Goal: Information Seeking & Learning: Learn about a topic

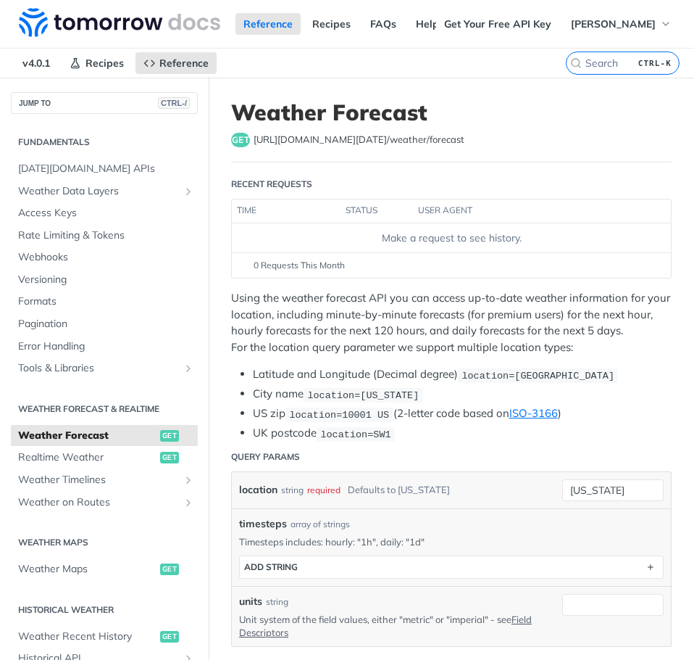
click at [259, 136] on span "https://api.tomorrow.io/v4 /weather/forecast" at bounding box center [359, 140] width 211 height 14
drag, startPoint x: 254, startPoint y: 138, endPoint x: 402, endPoint y: 149, distance: 148.3
click at [402, 149] on header "Weather Forecast get https://api.tomorrow.io/v4 /weather/forecast" at bounding box center [451, 130] width 441 height 63
copy span "https://api.tomorrow.io/v4 /weather"
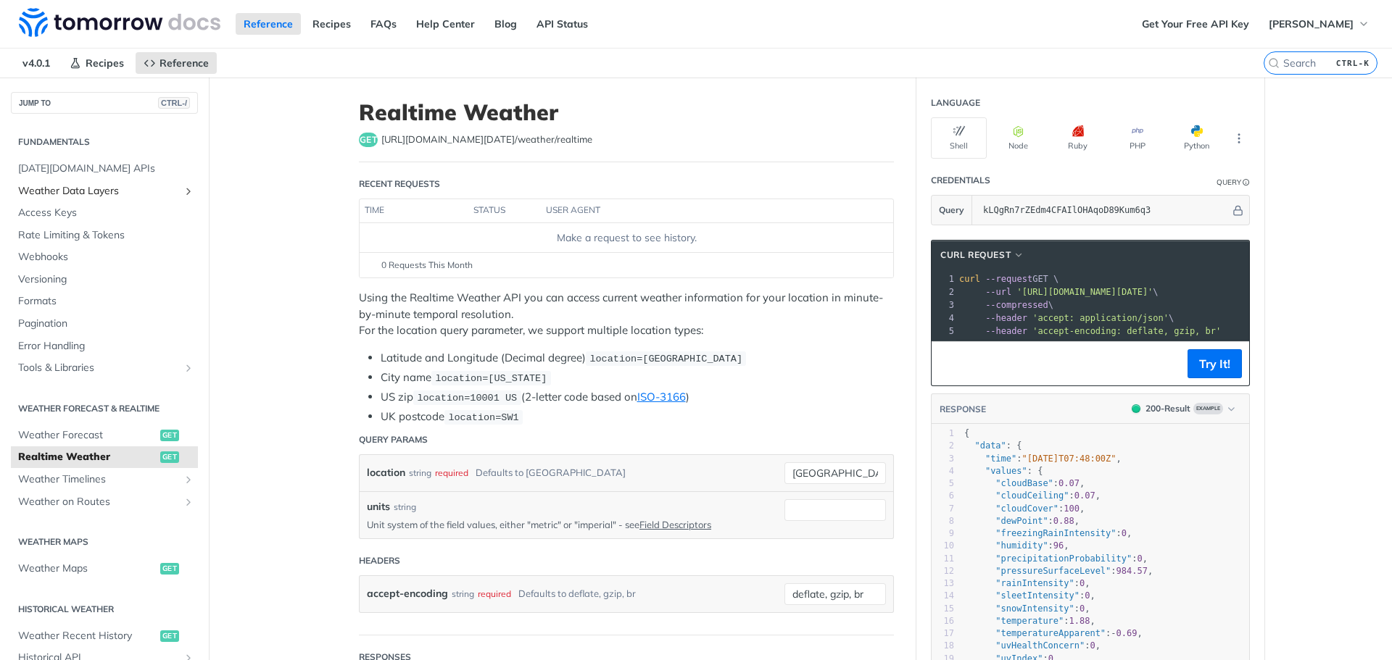
click at [91, 191] on span "Weather Data Layers" at bounding box center [98, 191] width 161 height 14
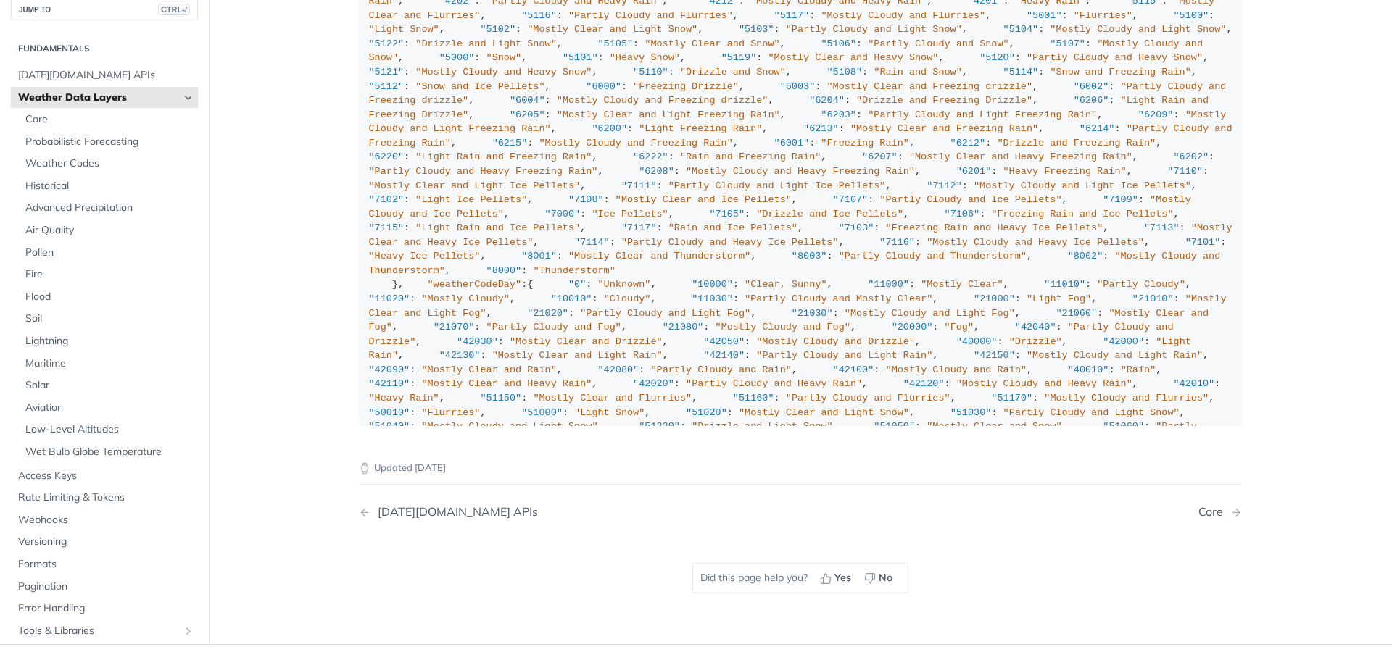
scroll to position [1435, 0]
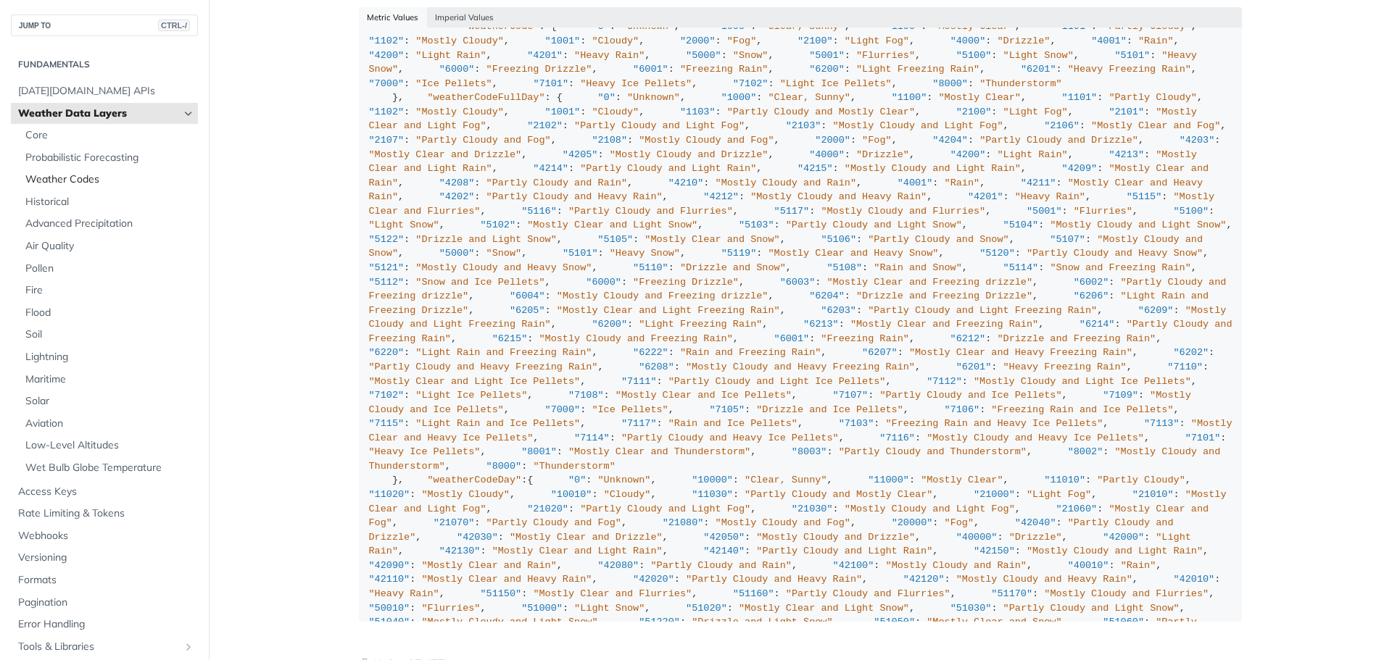
click at [84, 181] on span "Weather Codes" at bounding box center [109, 180] width 169 height 14
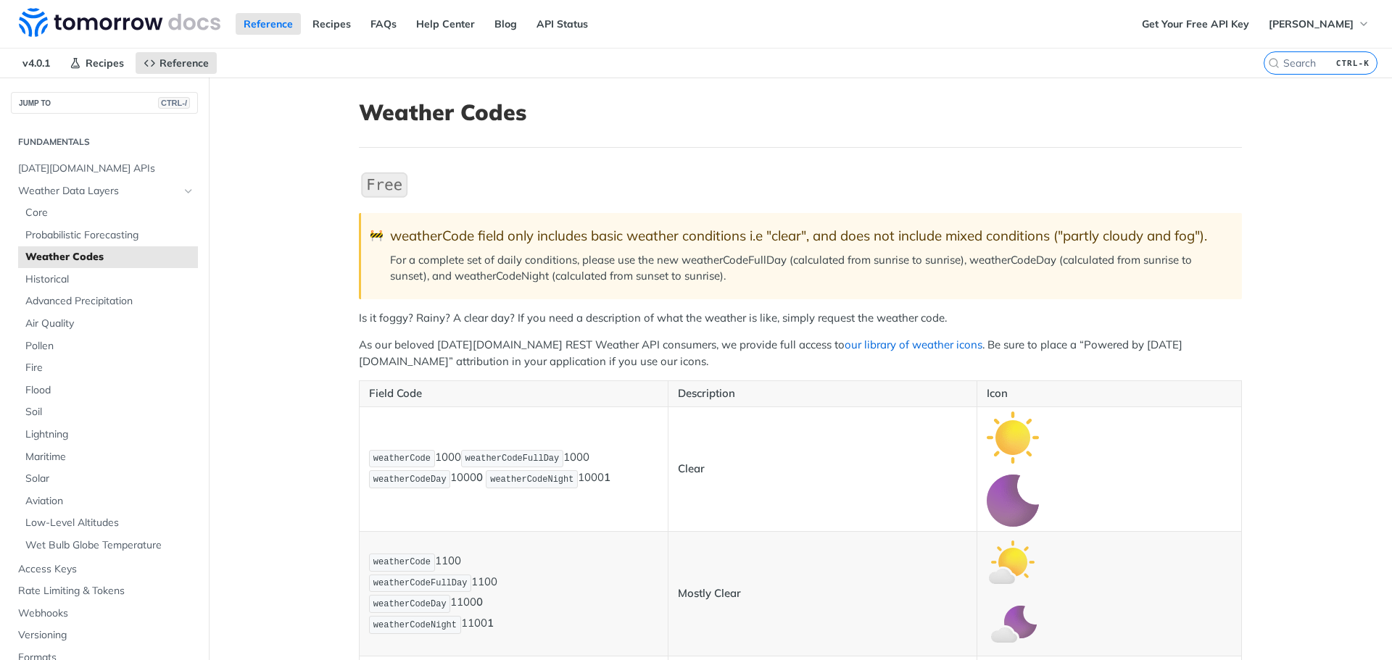
click at [694, 342] on link "our library of weather icons" at bounding box center [913, 345] width 138 height 14
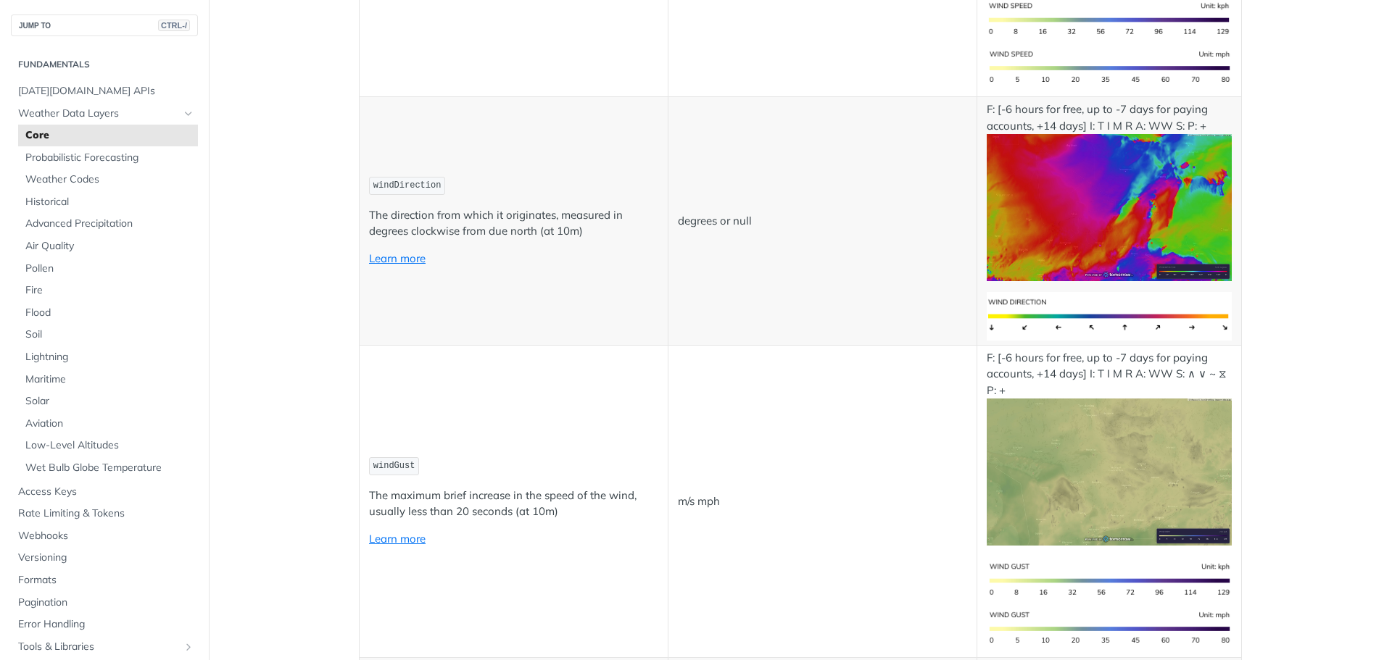
scroll to position [1595, 0]
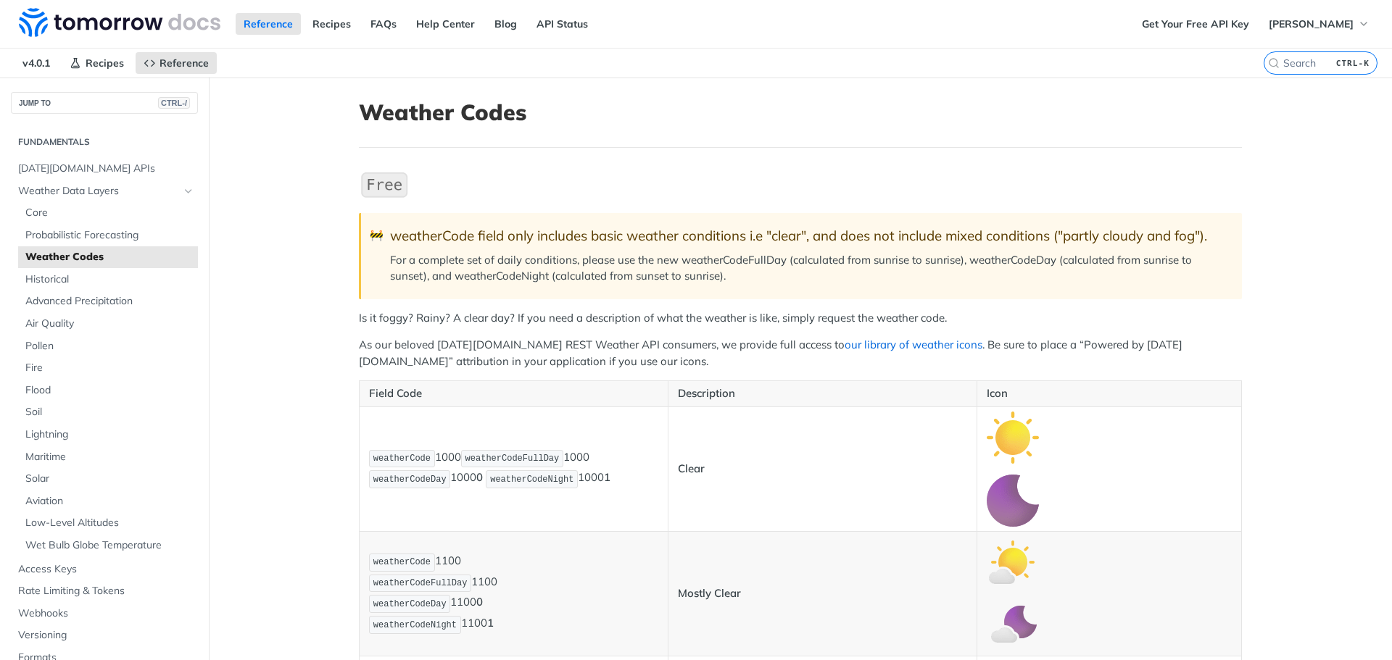
drag, startPoint x: 0, startPoint y: 0, endPoint x: 840, endPoint y: 344, distance: 907.9
